Goal: Book appointment/travel/reservation

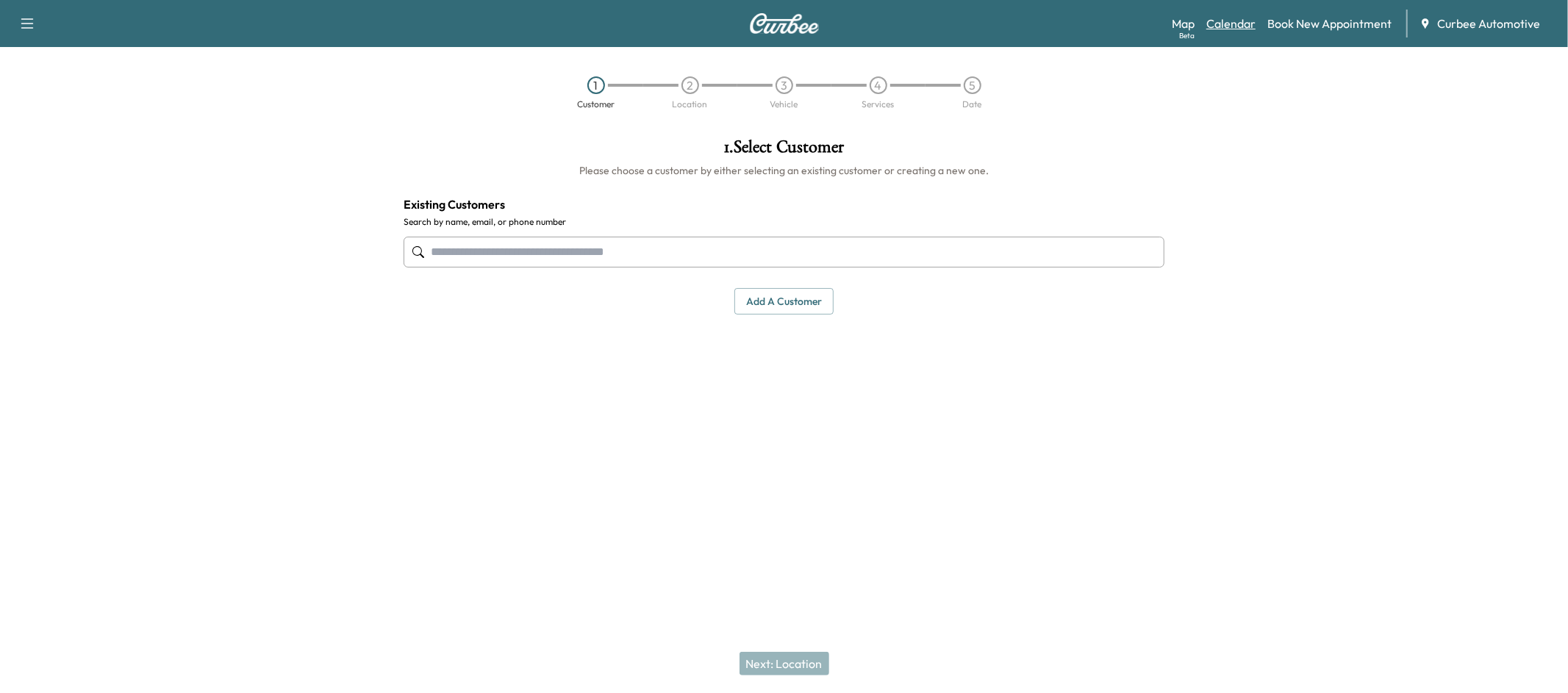
click at [1224, 16] on link "Calendar" at bounding box center [1231, 23] width 50 height 18
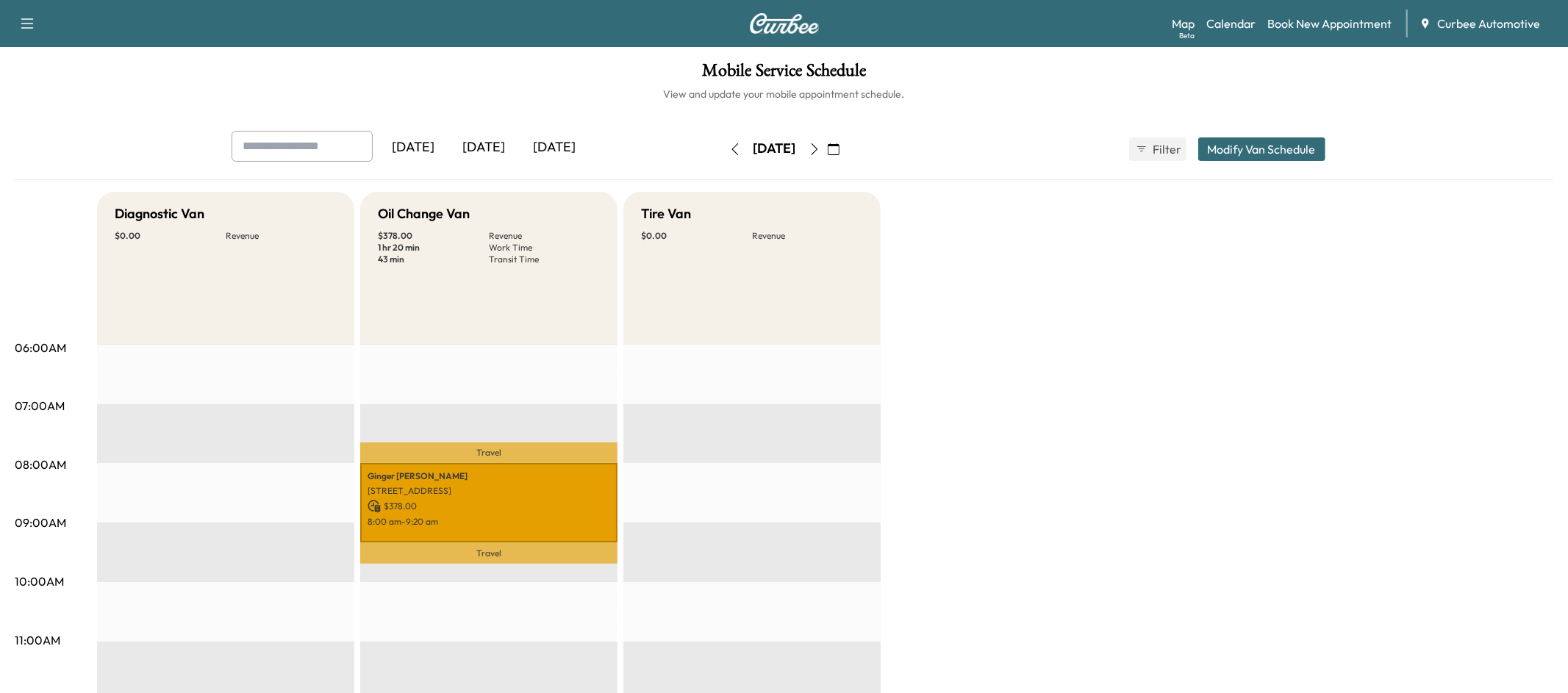
click at [821, 149] on icon "button" at bounding box center [815, 149] width 12 height 12
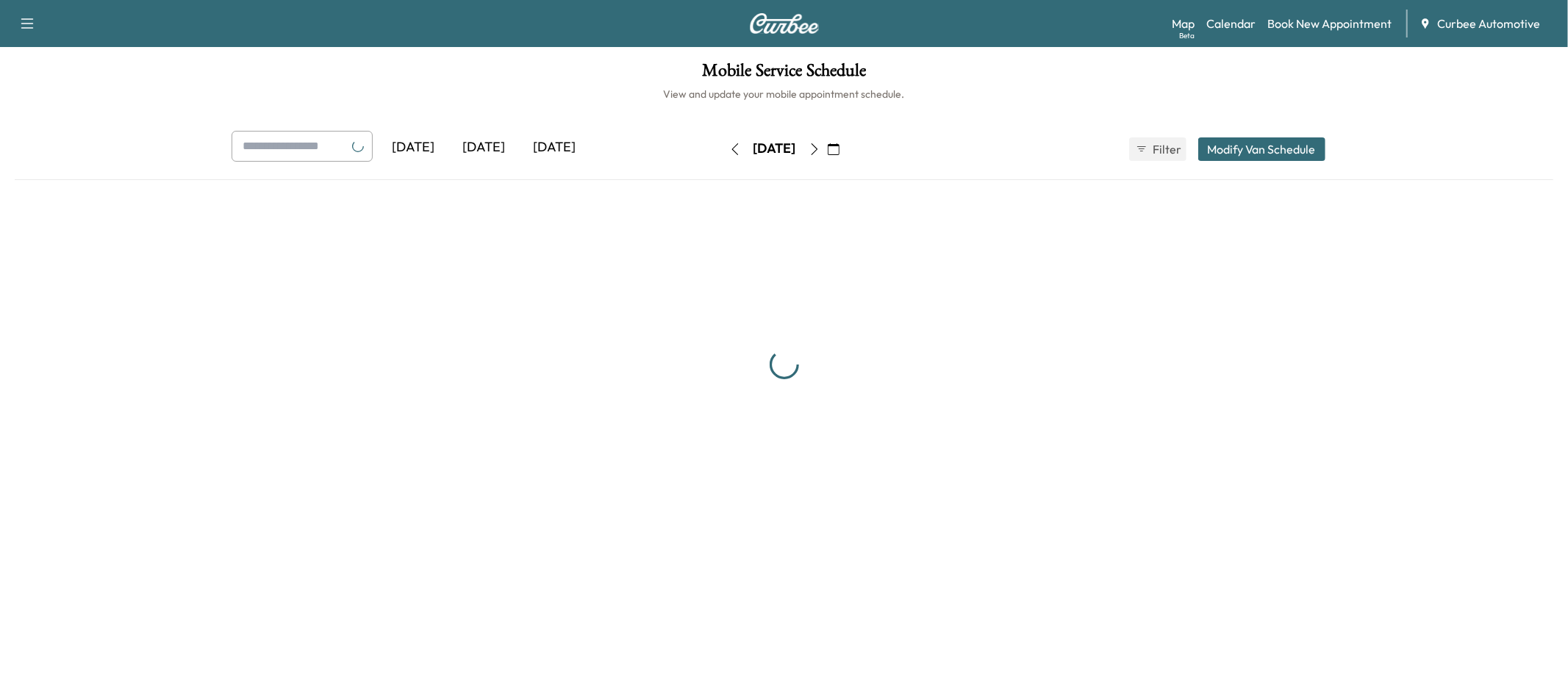
click at [846, 149] on button "button" at bounding box center [834, 149] width 25 height 23
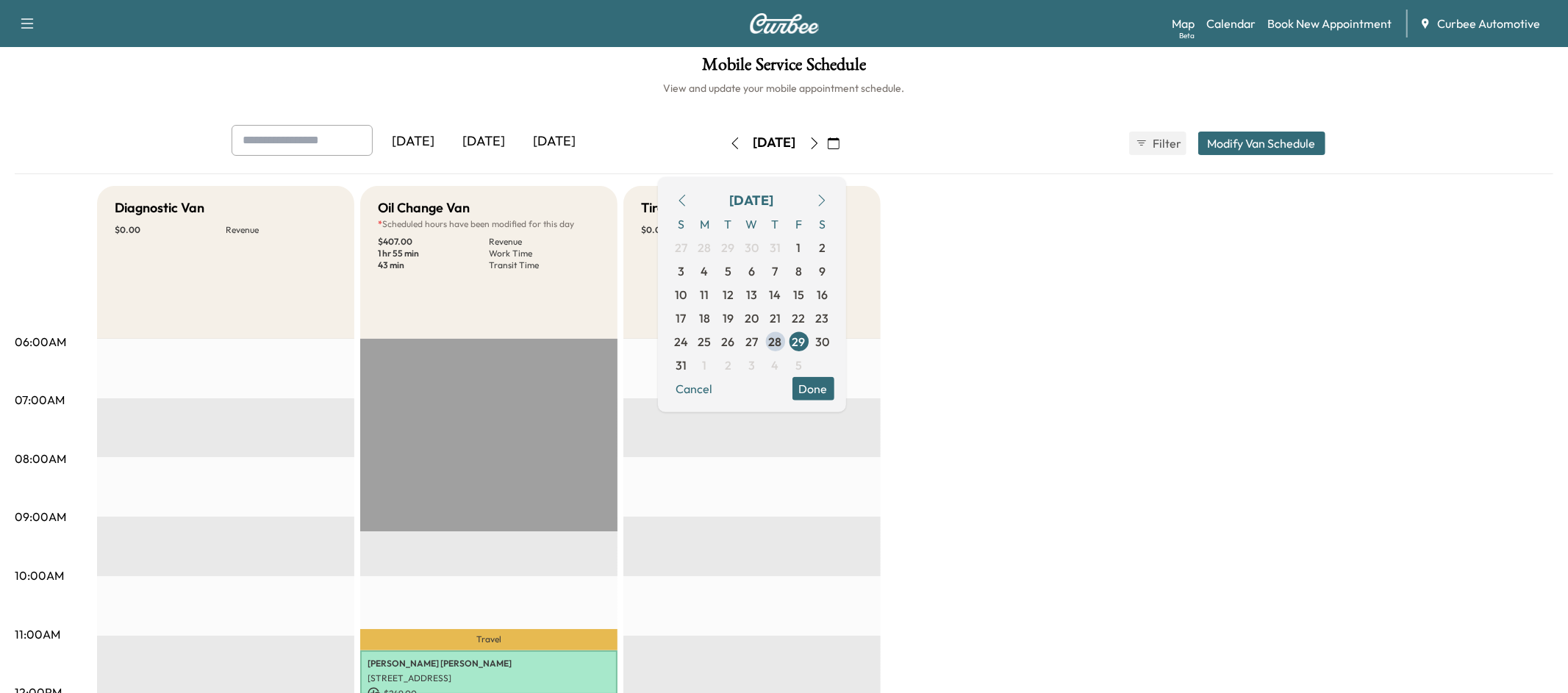
scroll to position [3, 0]
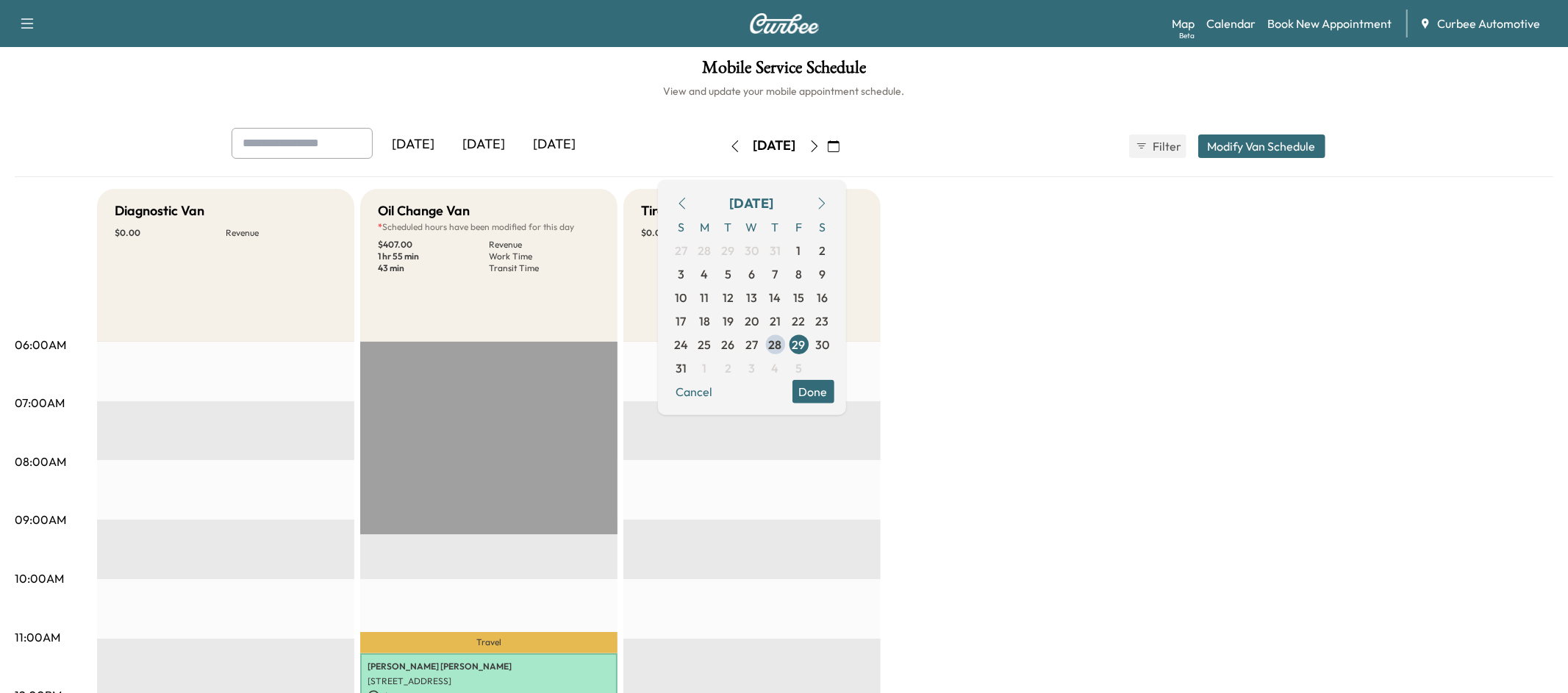
click at [729, 143] on icon "button" at bounding box center [735, 146] width 12 height 12
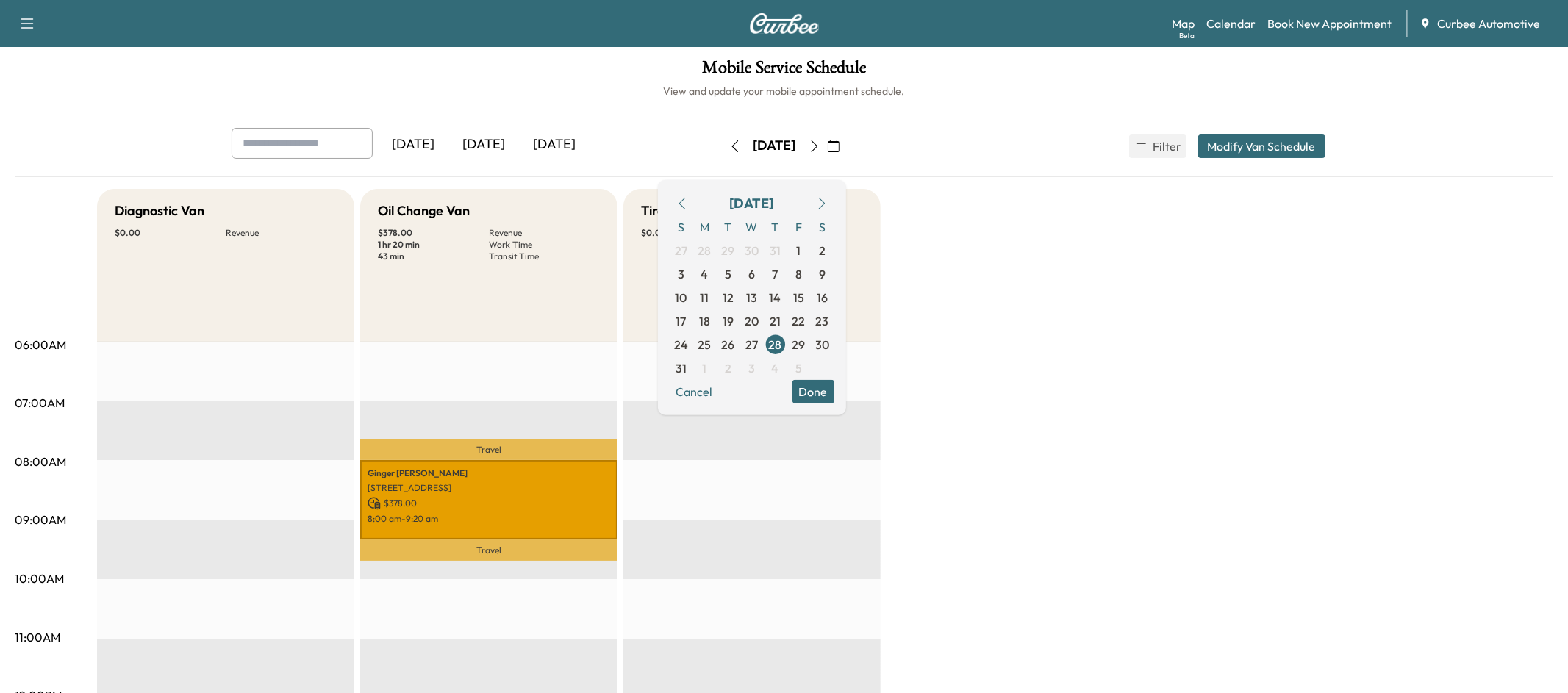
click at [723, 143] on button "button" at bounding box center [735, 146] width 25 height 23
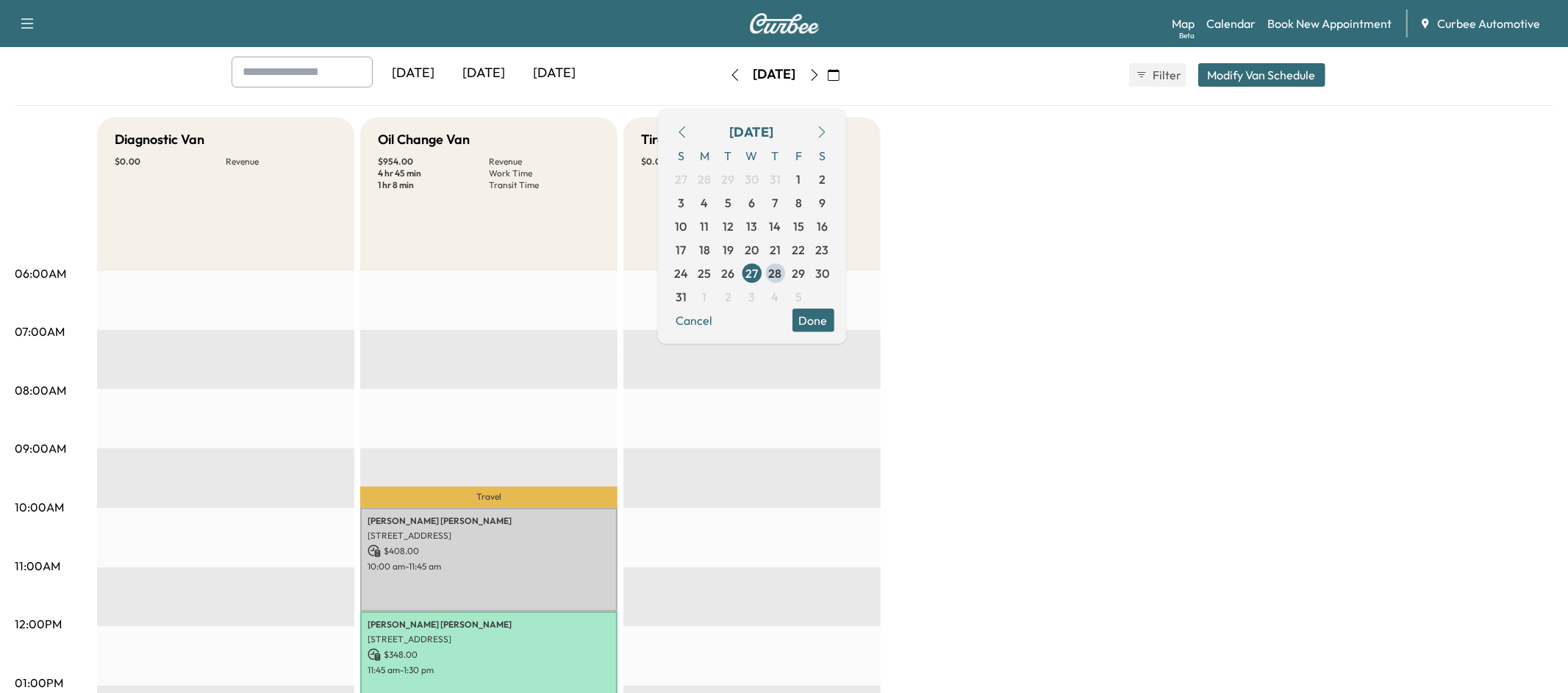
scroll to position [64, 0]
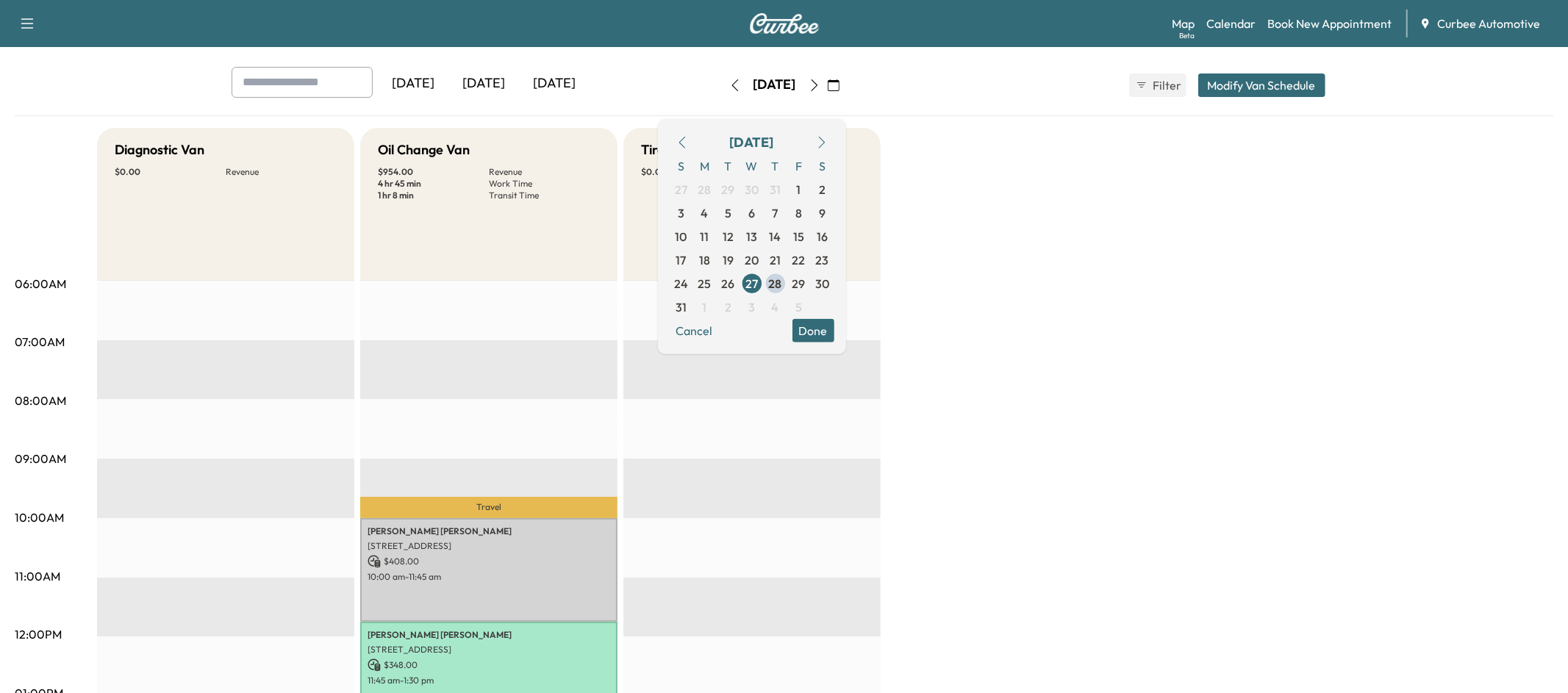
click at [688, 139] on icon "button" at bounding box center [682, 142] width 12 height 12
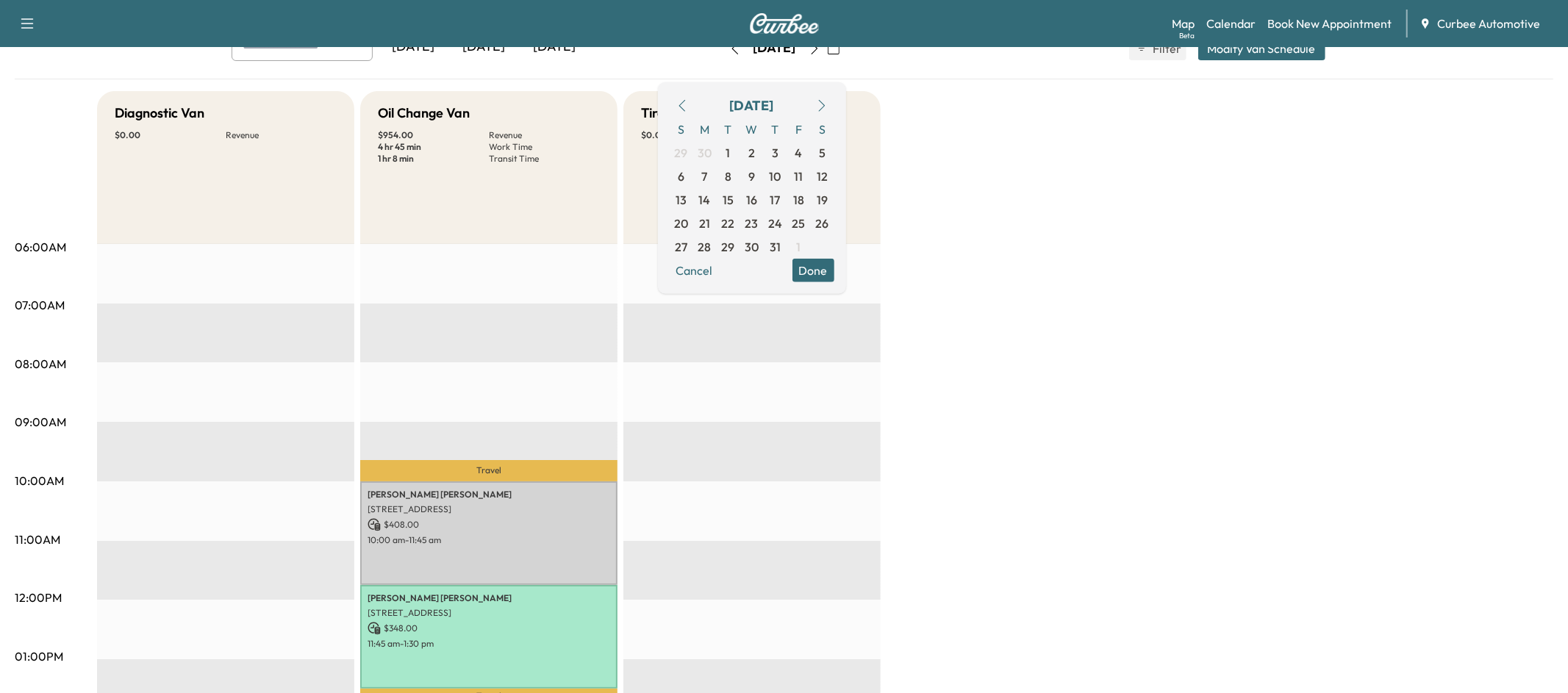
scroll to position [98, 0]
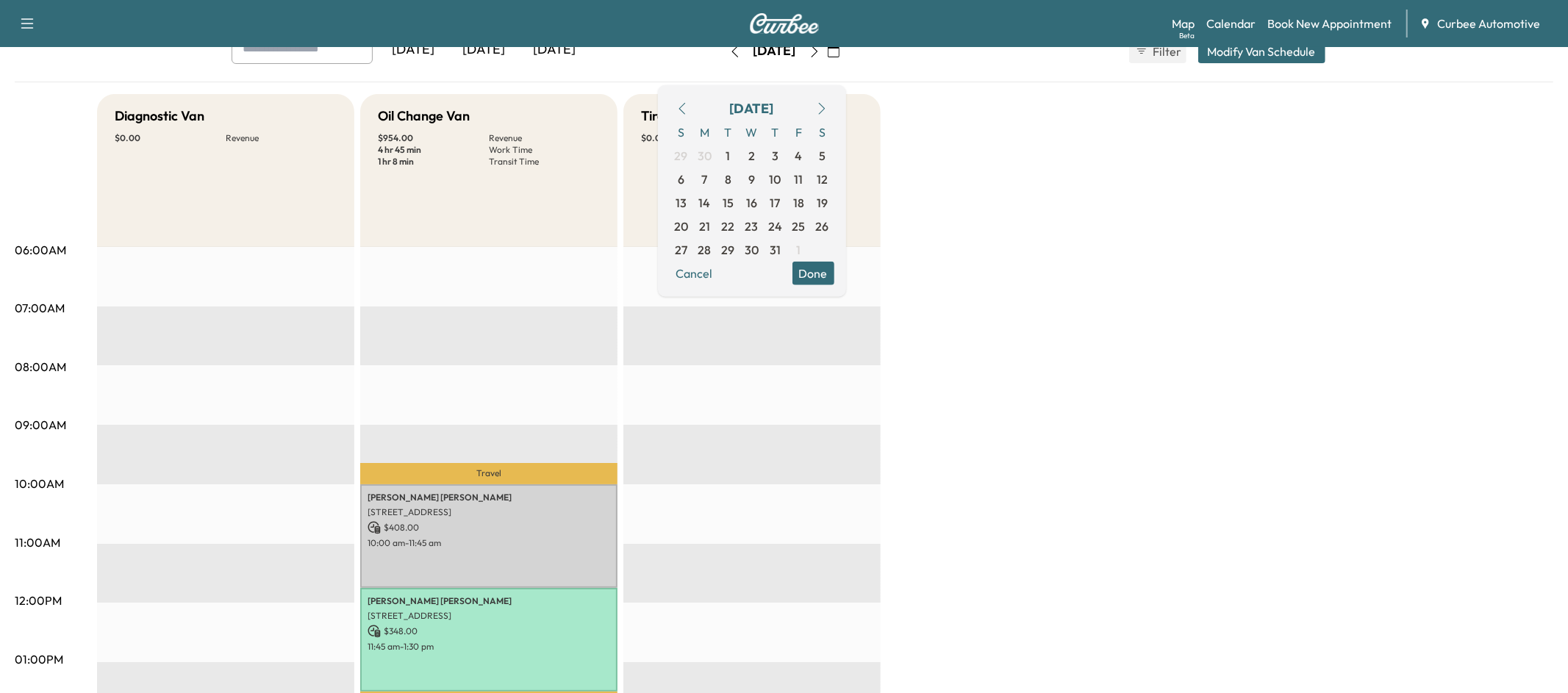
click at [834, 116] on button "button" at bounding box center [822, 108] width 25 height 23
click at [735, 258] on span "26" at bounding box center [729, 248] width 13 height 18
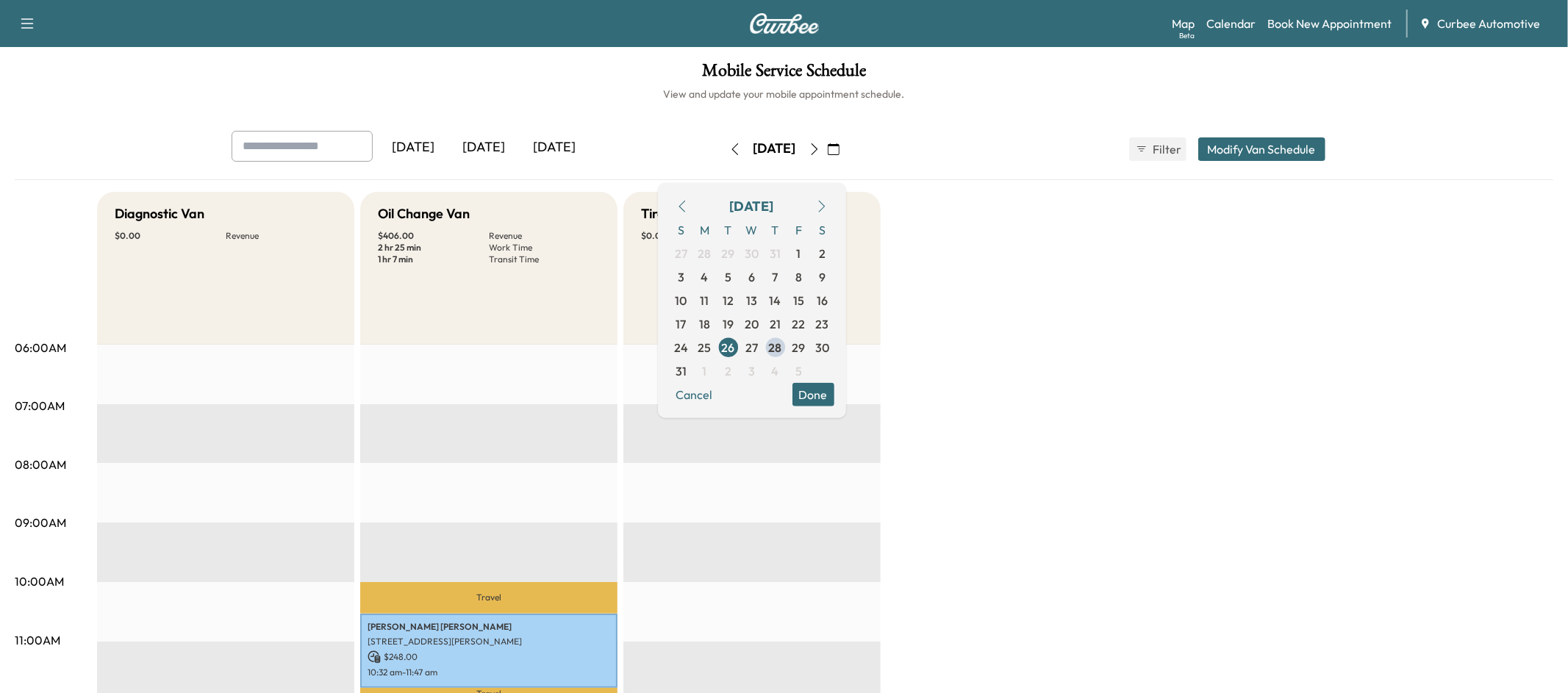
click at [676, 194] on div "Tire Van $ 0.00 Revenue" at bounding box center [752, 268] width 258 height 153
click at [688, 203] on icon "button" at bounding box center [682, 206] width 12 height 12
drag, startPoint x: 944, startPoint y: 185, endPoint x: 944, endPoint y: 200, distance: 15.0
drag, startPoint x: 954, startPoint y: 231, endPoint x: 869, endPoint y: 355, distance: 150.3
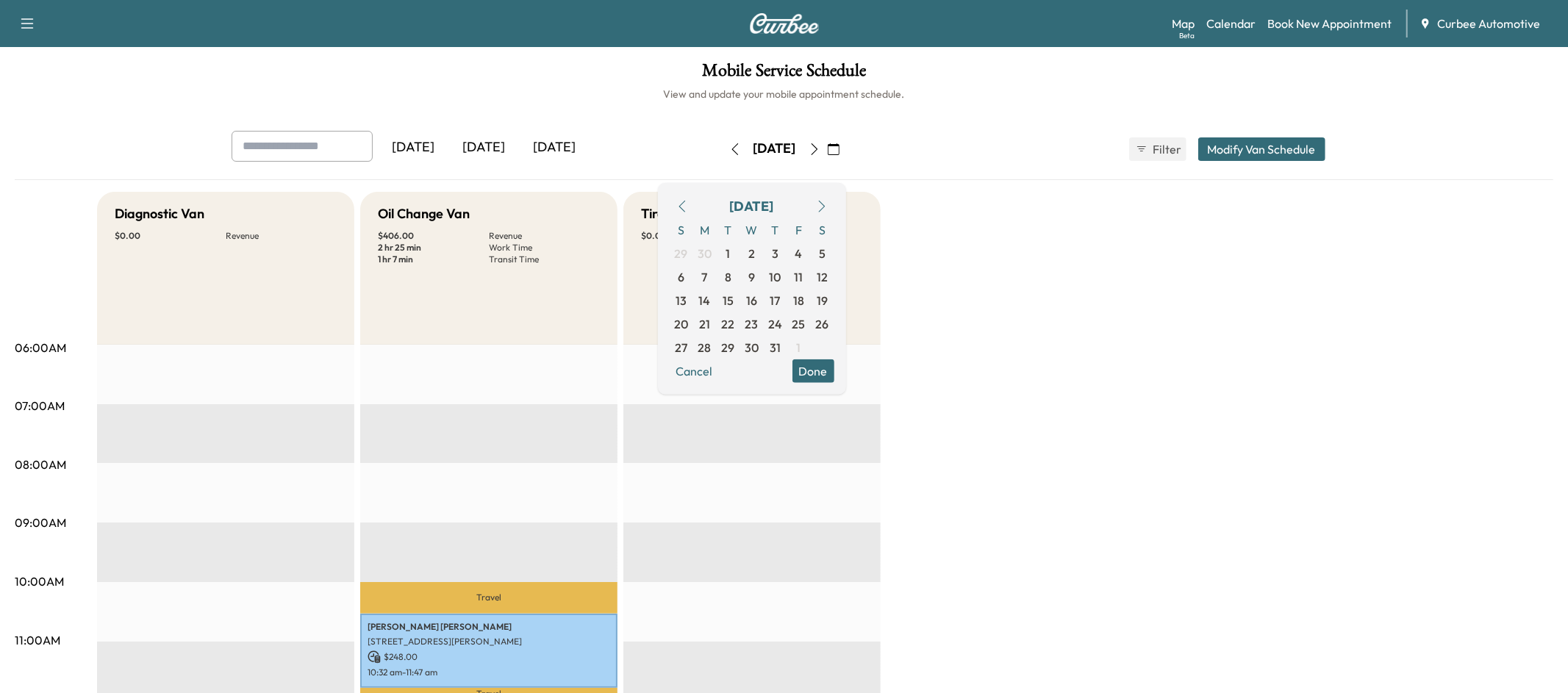
click at [834, 378] on button "Done" at bounding box center [813, 370] width 42 height 23
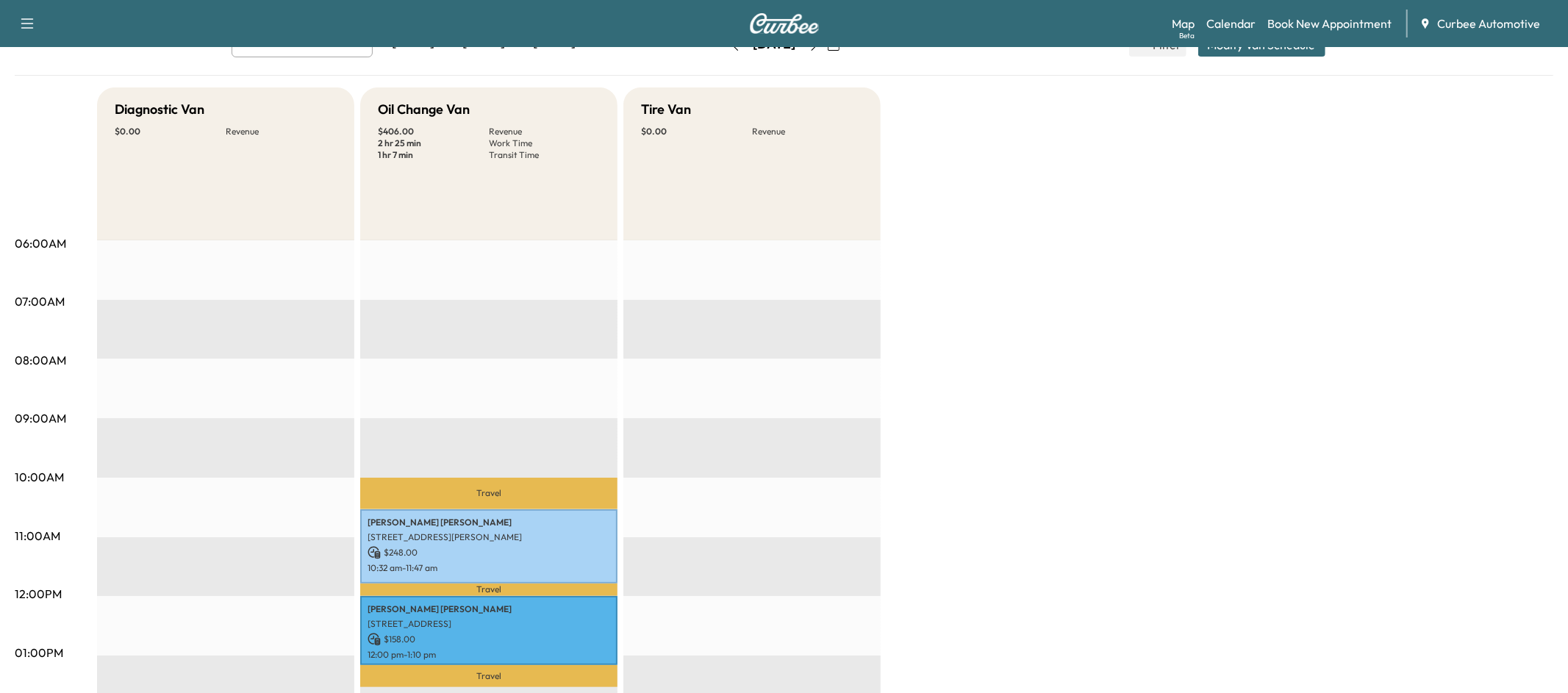
scroll to position [80, 0]
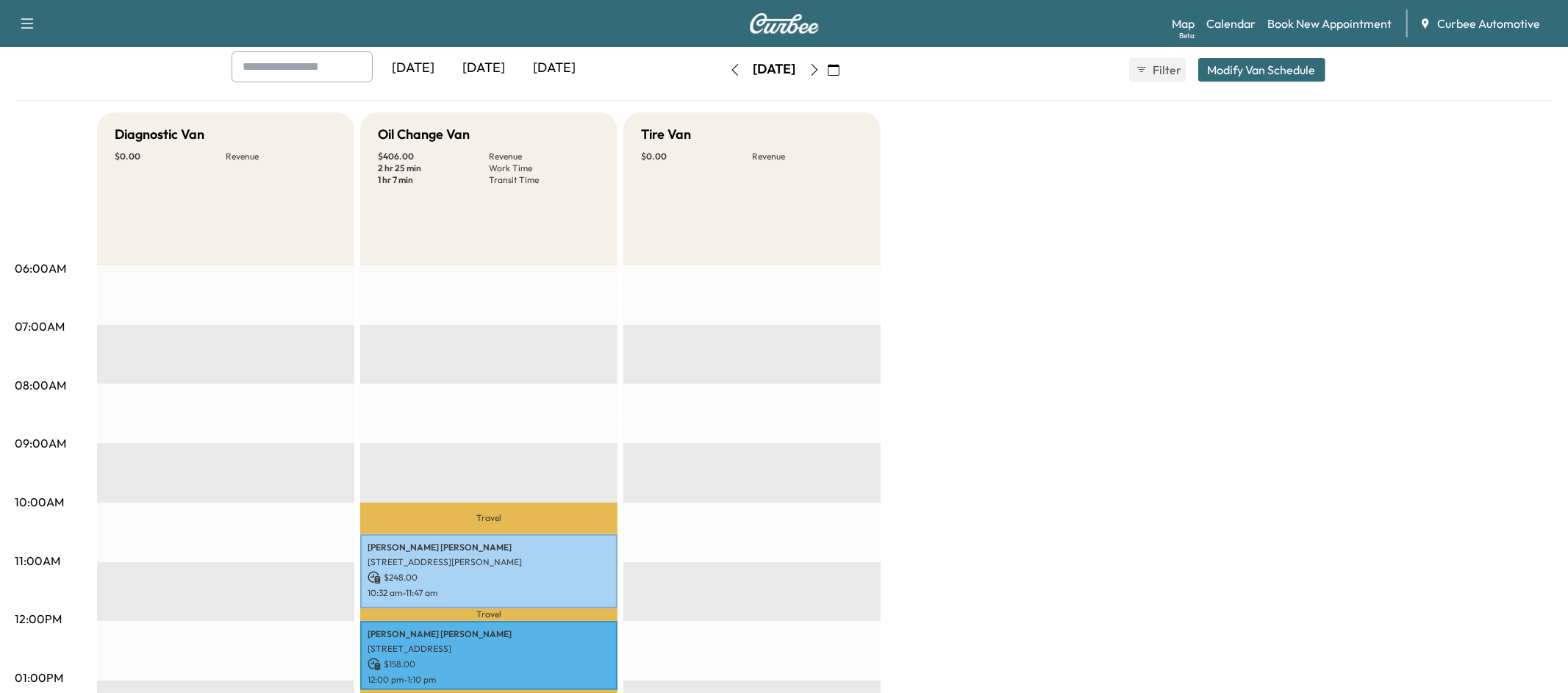
click at [729, 72] on icon "button" at bounding box center [735, 70] width 12 height 12
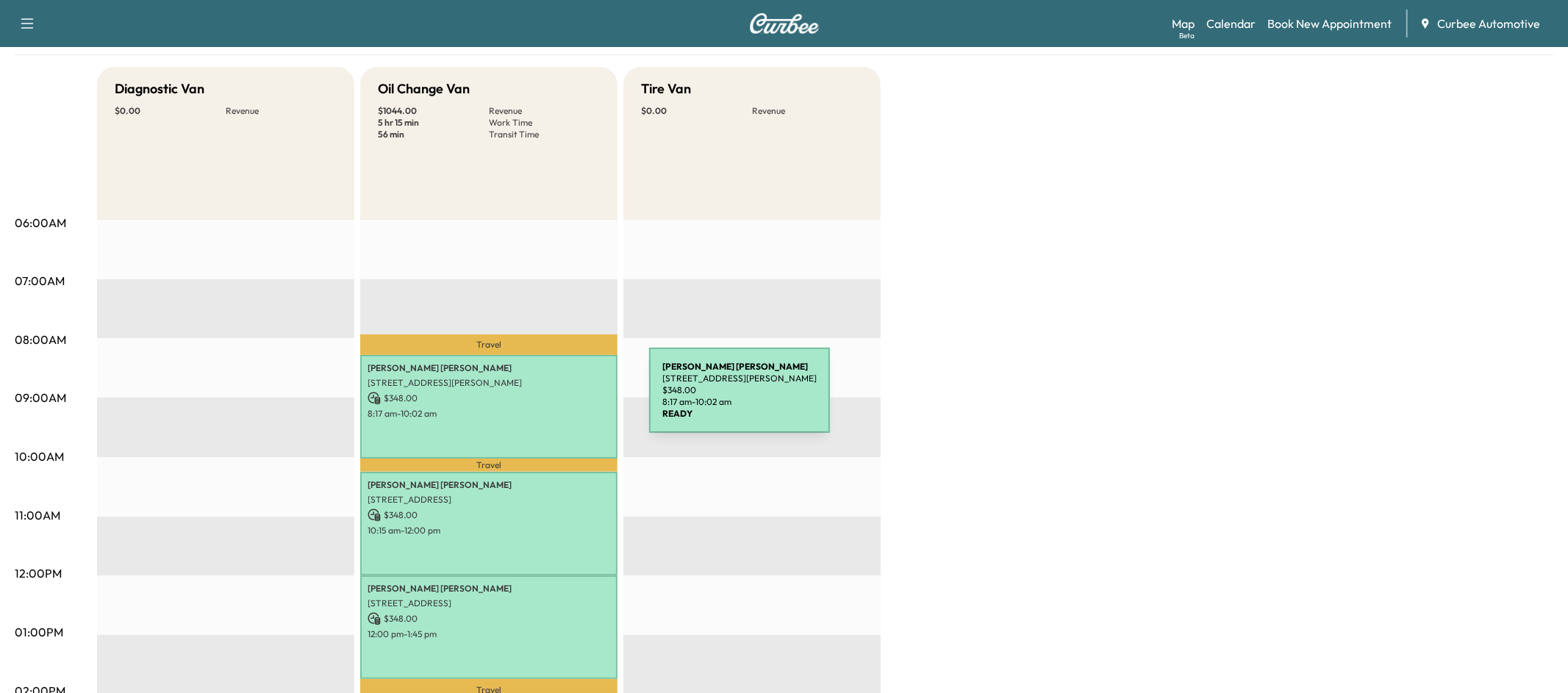
scroll to position [126, 0]
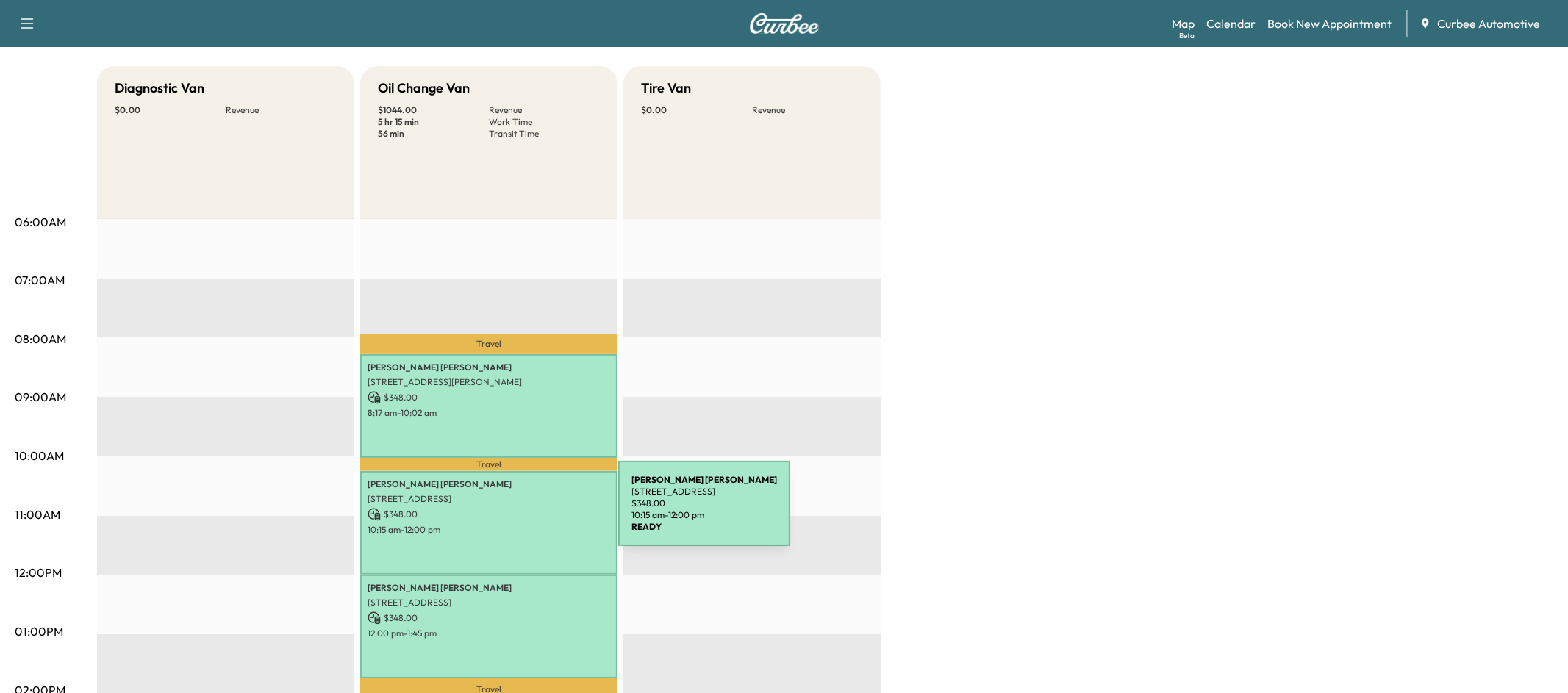
click at [508, 513] on p "$ 348.00" at bounding box center [489, 514] width 243 height 13
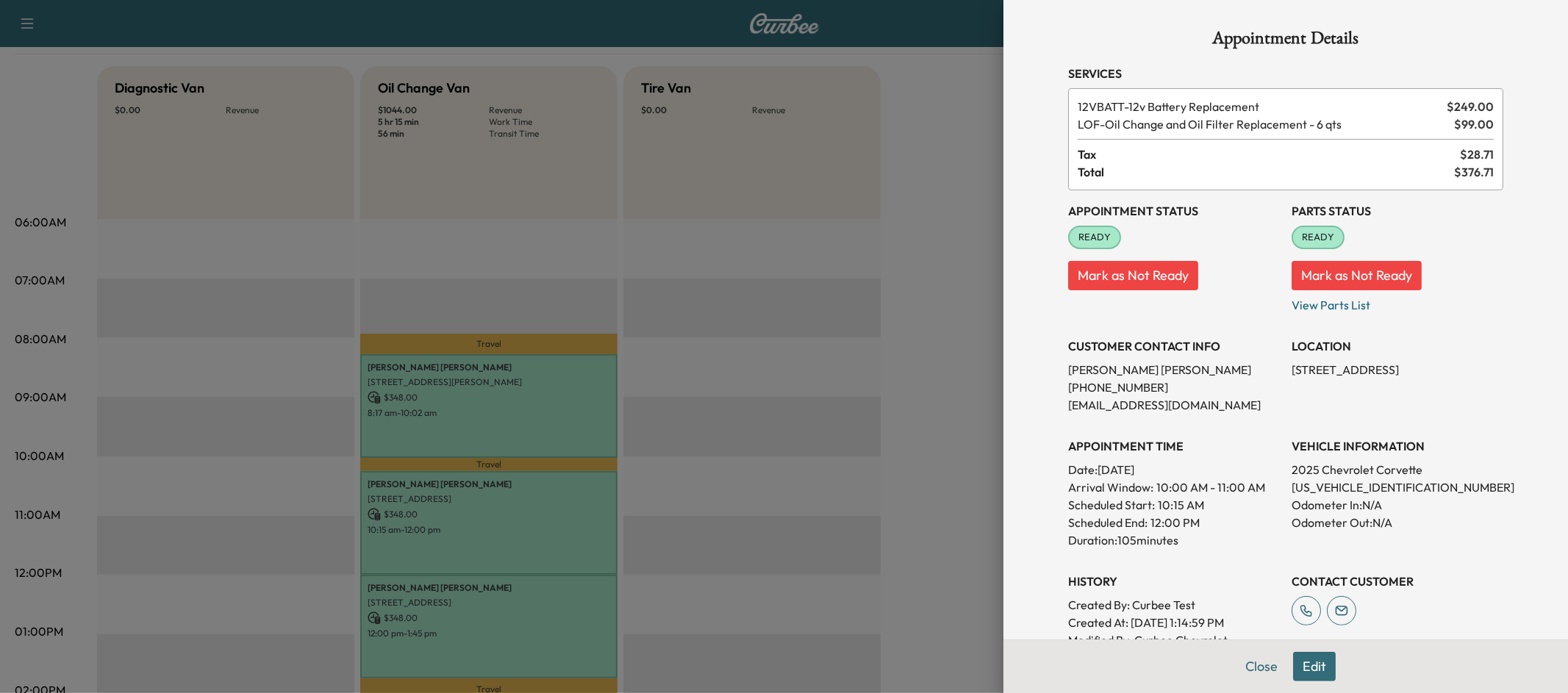
drag, startPoint x: 1276, startPoint y: 404, endPoint x: 1071, endPoint y: 406, distance: 205.0
click at [1071, 406] on p "[EMAIL_ADDRESS][DOMAIN_NAME]" at bounding box center [1174, 404] width 212 height 18
copy p "[EMAIL_ADDRESS][DOMAIN_NAME]"
